Goal: Task Accomplishment & Management: Complete application form

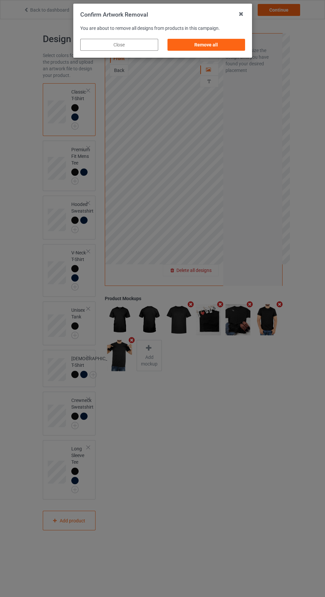
click at [209, 39] on div "Remove all" at bounding box center [206, 45] width 78 height 12
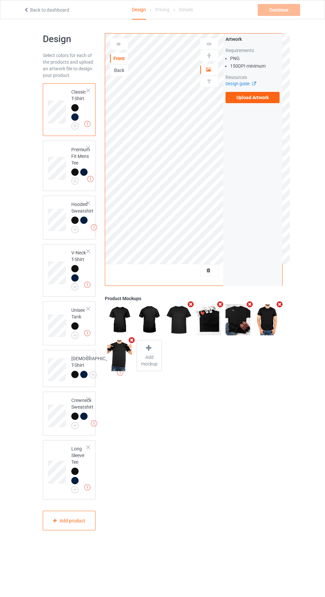
click at [258, 95] on label "Upload Artwork" at bounding box center [253, 97] width 54 height 11
click at [0, 0] on input "Upload Artwork" at bounding box center [0, 0] width 0 height 0
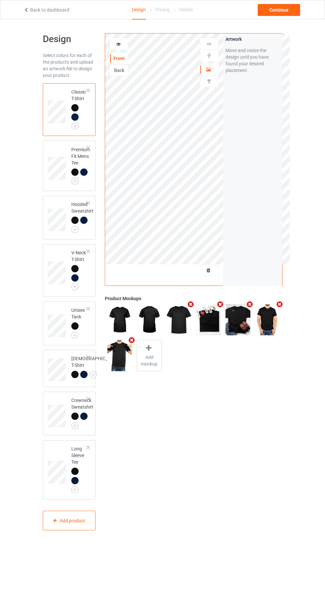
click at [118, 43] on icon at bounding box center [119, 43] width 6 height 5
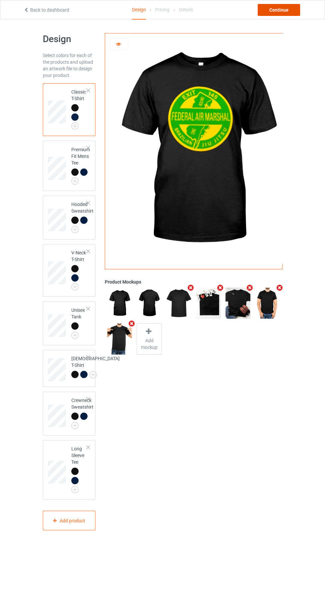
click at [290, 10] on div "Continue" at bounding box center [279, 10] width 42 height 12
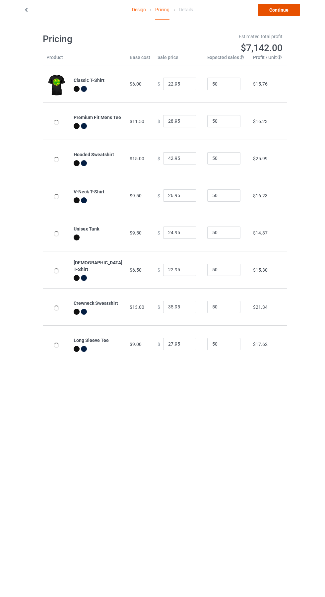
click at [288, 15] on link "Continue" at bounding box center [279, 10] width 42 height 12
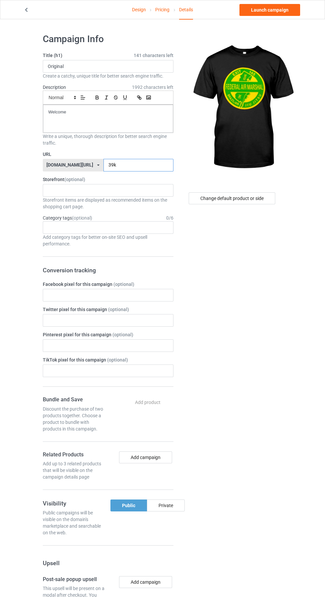
click at [139, 166] on input "39k" at bounding box center [138, 165] width 70 height 13
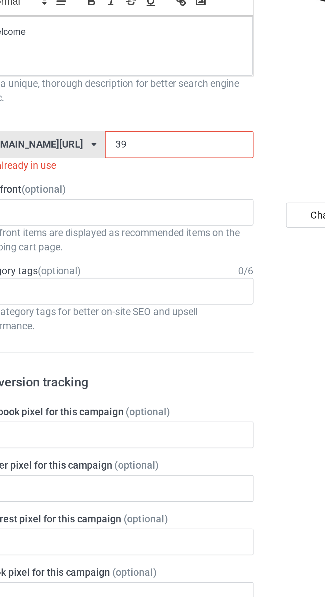
type input "3"
type input "Fad"
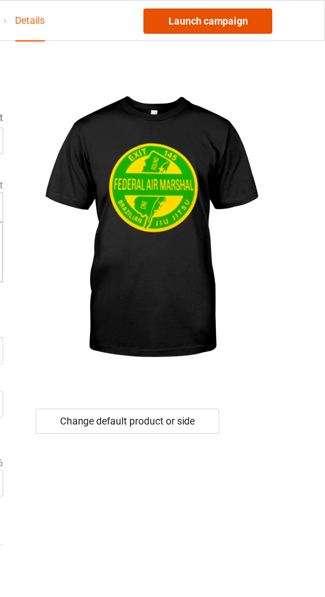
click at [282, 8] on link "Launch campaign" at bounding box center [269, 10] width 61 height 12
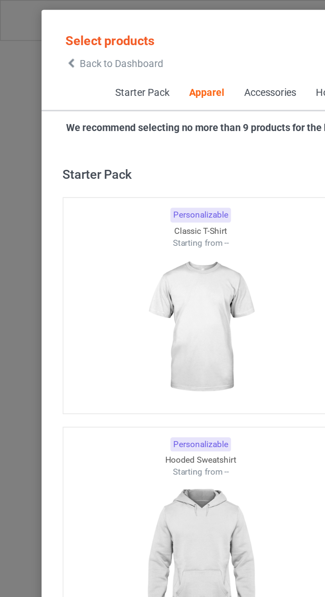
scroll to position [355, 0]
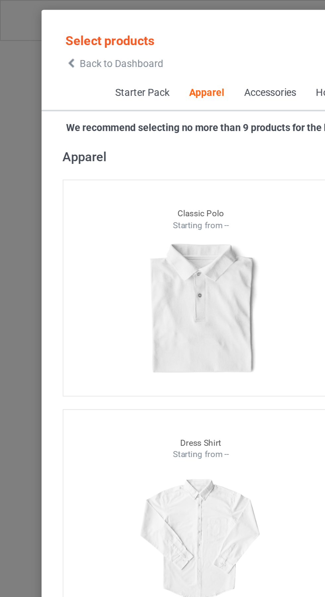
click at [34, 30] on icon at bounding box center [34, 30] width 6 height 5
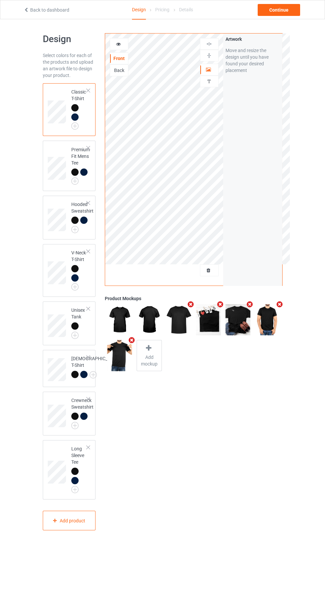
click at [212, 270] on div at bounding box center [209, 270] width 18 height 7
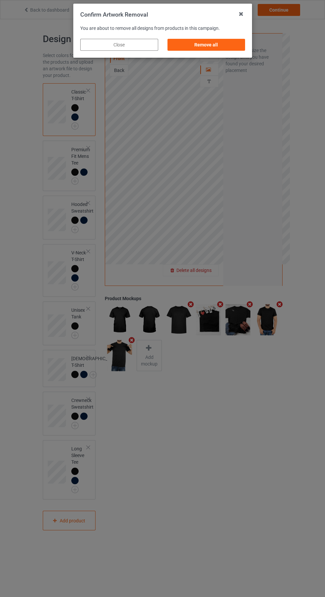
click at [206, 44] on div "Remove all" at bounding box center [206, 45] width 78 height 12
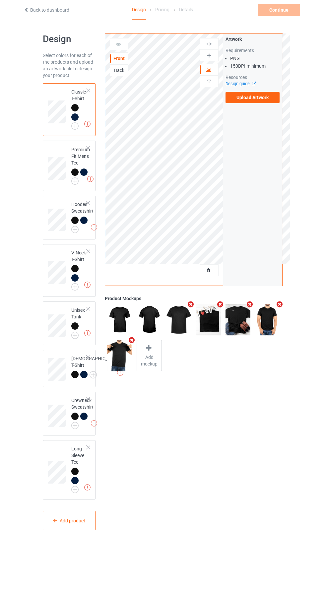
click at [258, 100] on label "Upload Artwork" at bounding box center [253, 97] width 54 height 11
click at [0, 0] on input "Upload Artwork" at bounding box center [0, 0] width 0 height 0
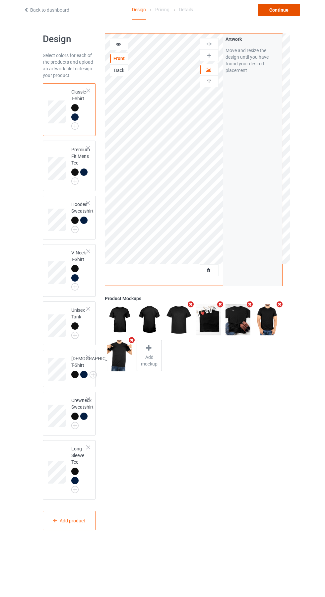
click at [288, 10] on div "Continue" at bounding box center [279, 10] width 42 height 12
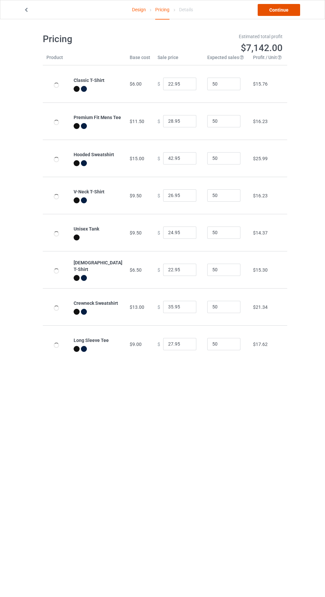
click at [283, 14] on link "Continue" at bounding box center [279, 10] width 42 height 12
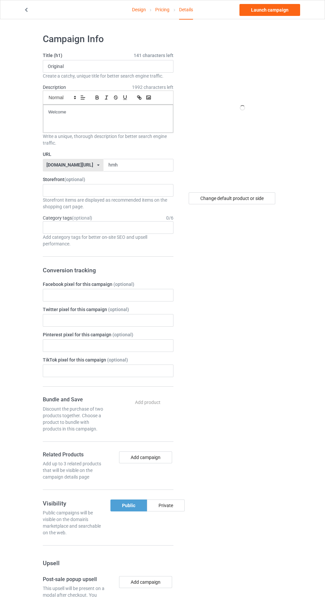
click at [137, 178] on label "Storefront (optional)" at bounding box center [108, 179] width 131 height 7
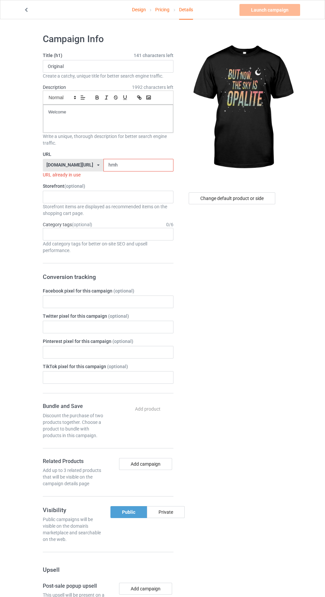
click at [127, 165] on input "hmh" at bounding box center [138, 165] width 70 height 13
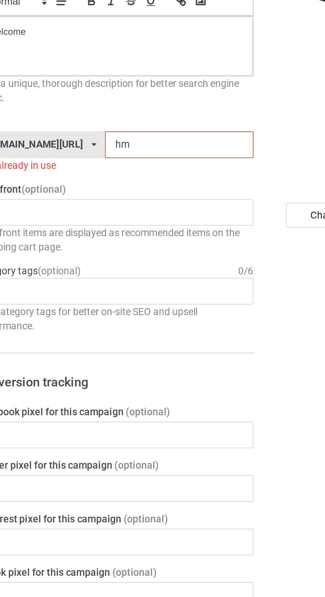
type input "h"
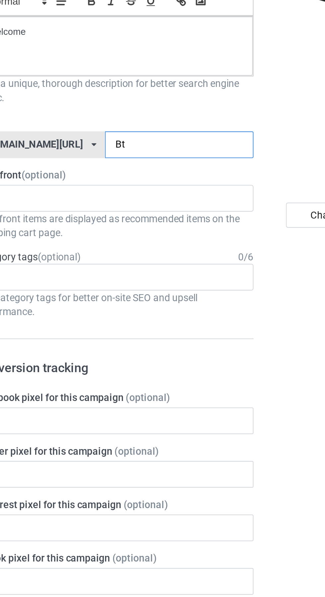
type input "Bto"
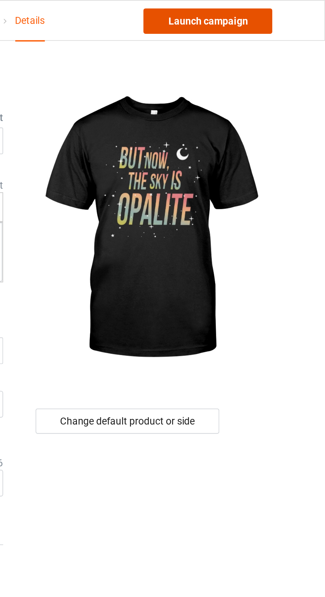
click at [282, 10] on link "Launch campaign" at bounding box center [269, 10] width 61 height 12
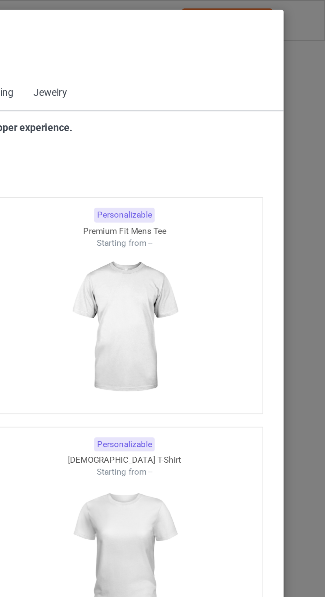
scroll to position [355, 0]
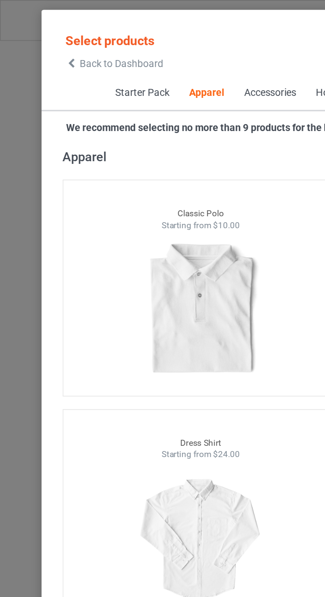
click at [38, 30] on span "Back to Dashboard" at bounding box center [56, 29] width 39 height 5
